Goal: Find specific fact: Find specific fact

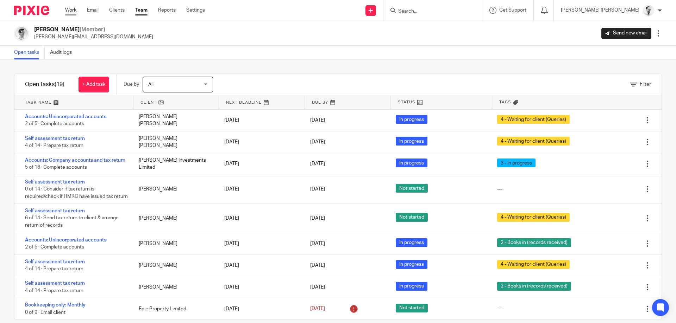
click at [71, 10] on link "Work" at bounding box center [70, 10] width 11 height 7
click at [109, 11] on ul "Work Email Clients Team Reports Settings" at bounding box center [140, 10] width 150 height 7
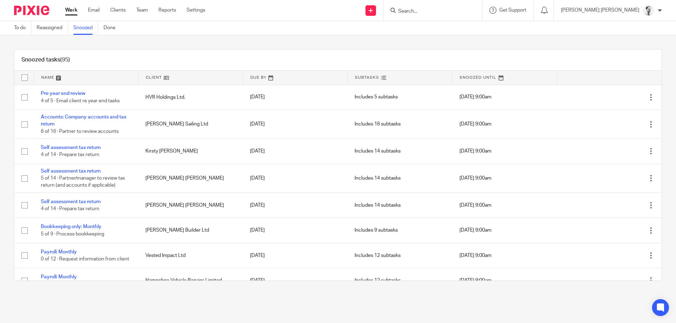
click at [44, 73] on link at bounding box center [86, 78] width 104 height 14
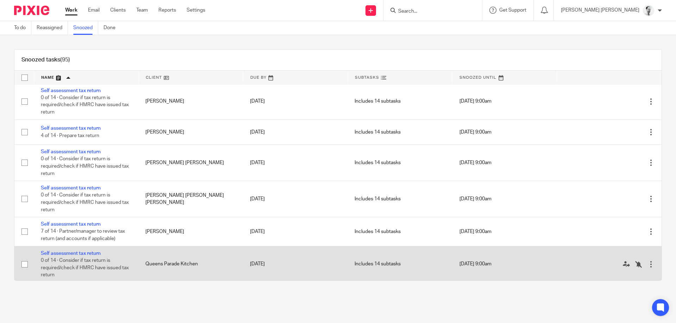
scroll to position [2657, 0]
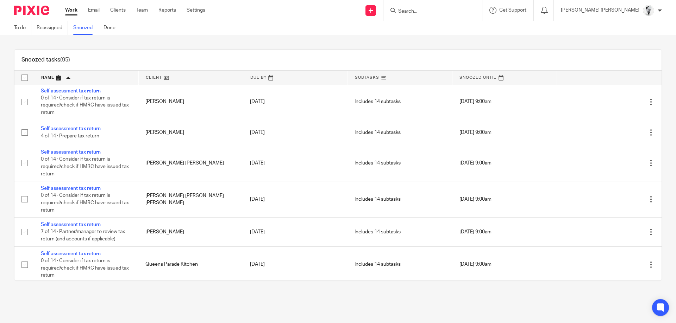
click at [461, 8] on input "Search" at bounding box center [428, 11] width 63 height 6
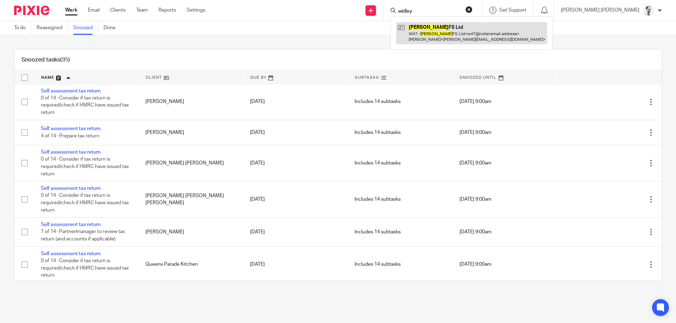
type input "widley"
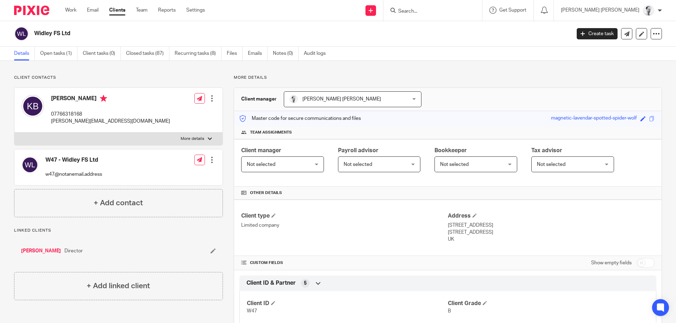
click at [472, 6] on form at bounding box center [434, 10] width 75 height 9
click at [461, 12] on input "Search" at bounding box center [428, 11] width 63 height 6
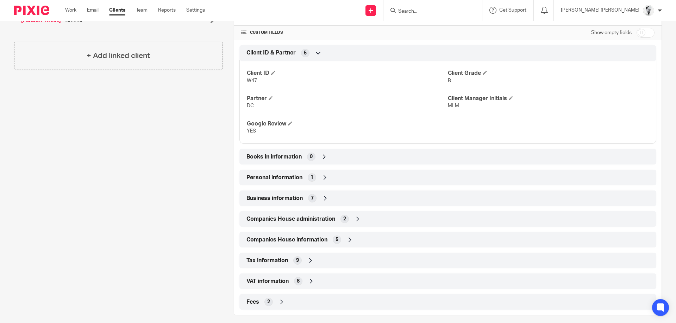
scroll to position [237, 0]
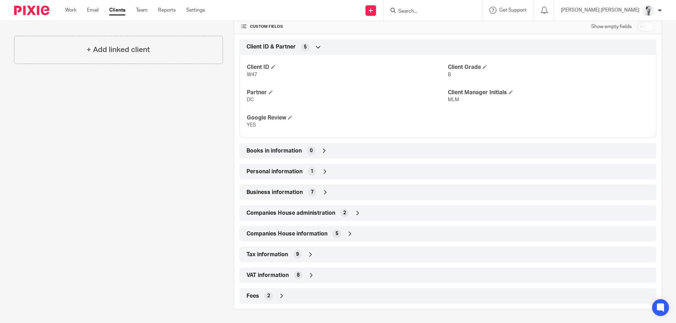
click at [302, 277] on div "8" at bounding box center [298, 275] width 8 height 8
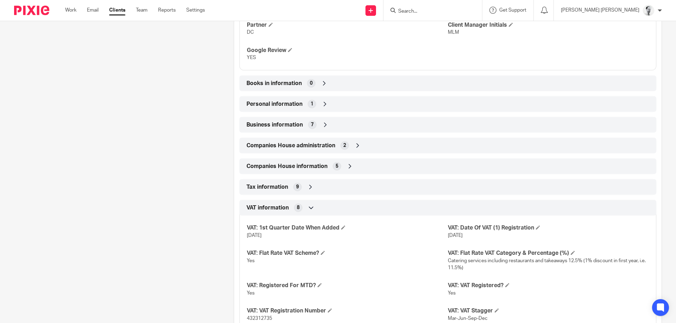
scroll to position [338, 0]
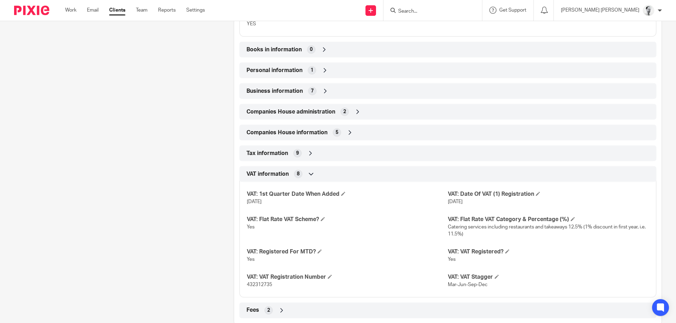
click at [264, 284] on span "432312735" at bounding box center [259, 285] width 25 height 5
copy span "432312735"
